Goal: Task Accomplishment & Management: Use online tool/utility

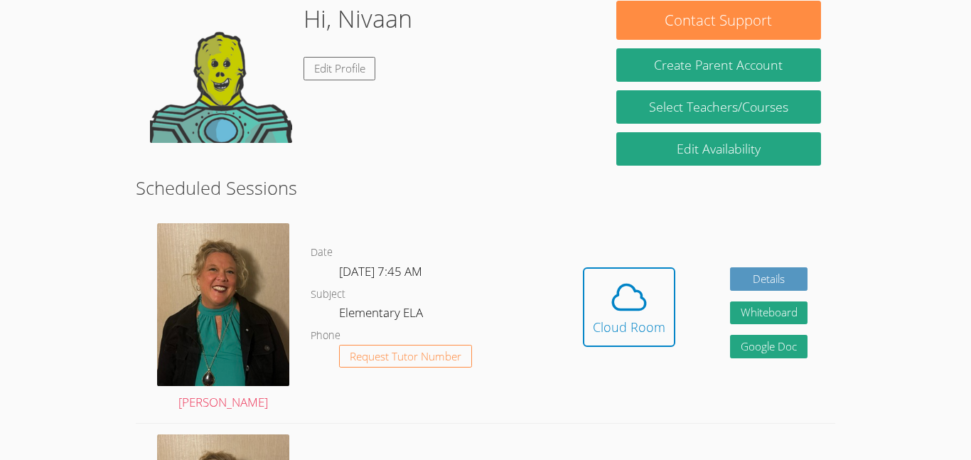
scroll to position [138, 0]
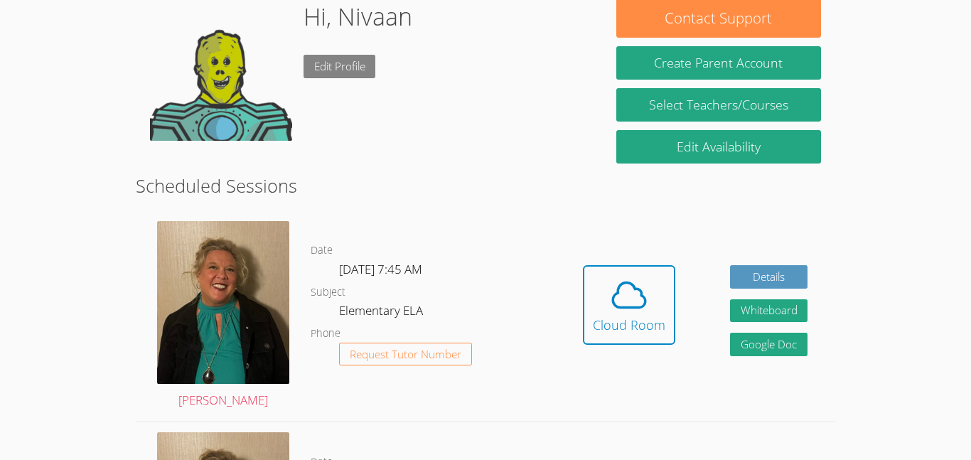
click at [353, 59] on link "Edit Profile" at bounding box center [339, 66] width 72 height 23
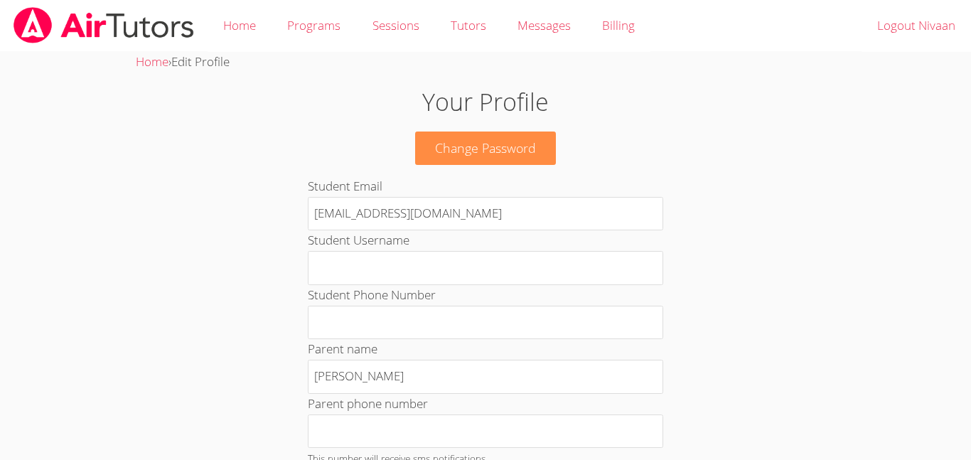
click at [154, 25] on img at bounding box center [103, 25] width 183 height 36
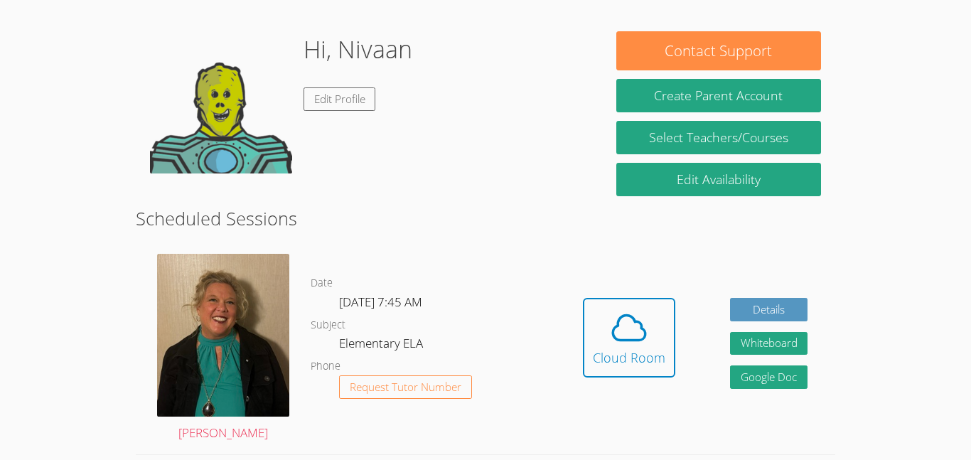
scroll to position [67, 0]
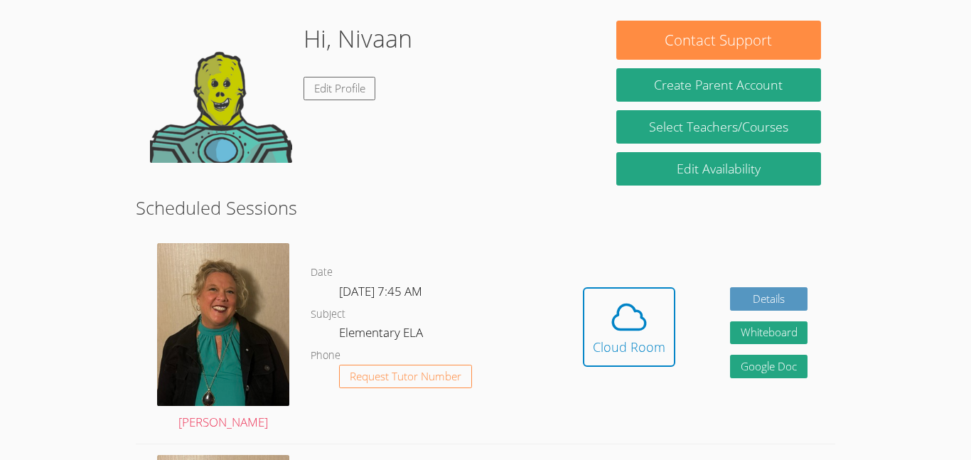
click at [652, 307] on span at bounding box center [629, 317] width 72 height 40
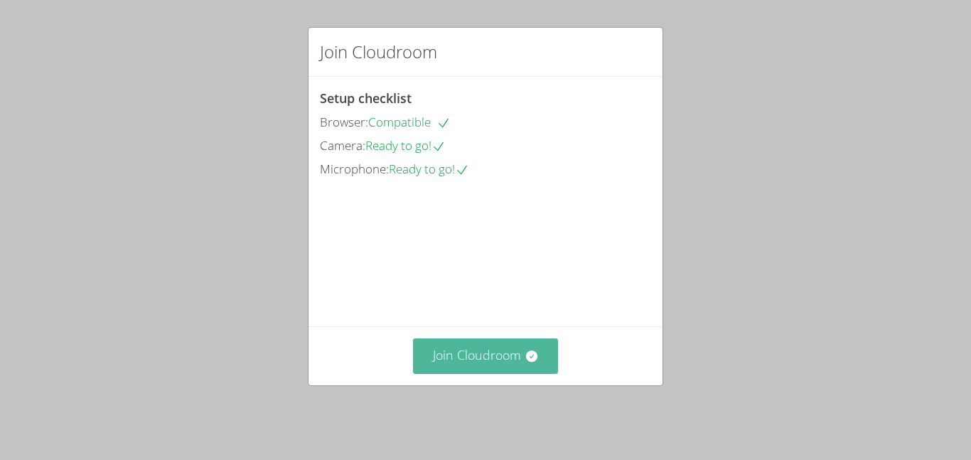
click at [511, 367] on button "Join Cloudroom" at bounding box center [486, 355] width 146 height 35
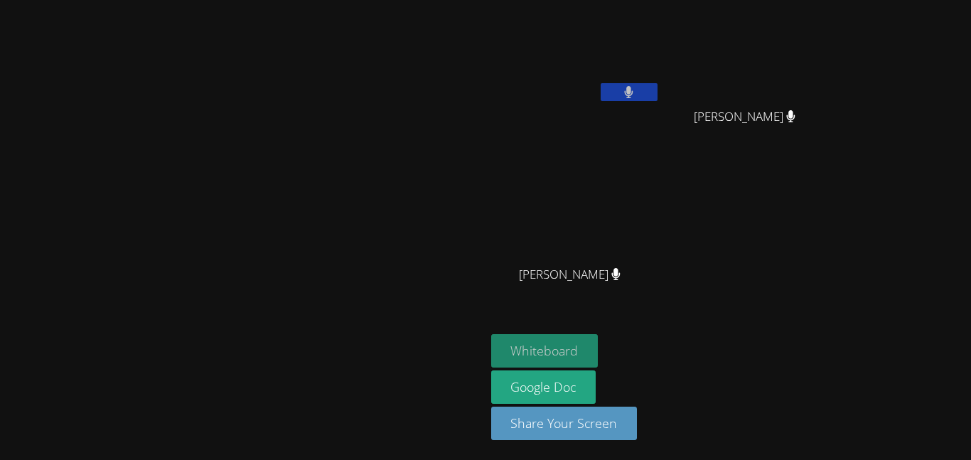
click at [598, 356] on button "Whiteboard" at bounding box center [544, 350] width 107 height 33
click at [598, 349] on button "Whiteboard" at bounding box center [544, 350] width 107 height 33
click at [598, 343] on button "Whiteboard" at bounding box center [544, 350] width 107 height 33
